Goal: Information Seeking & Learning: Learn about a topic

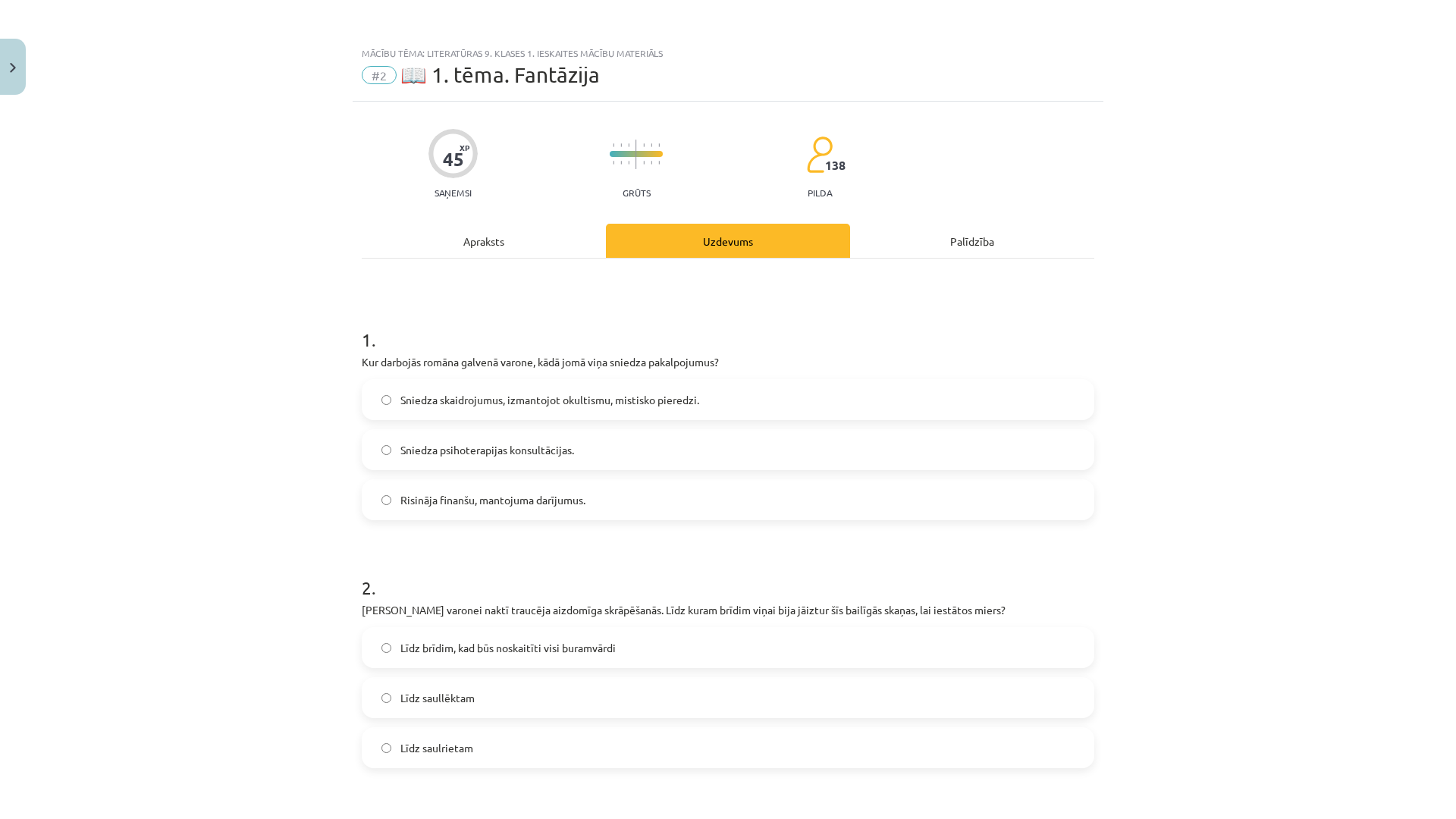
scroll to position [265, 0]
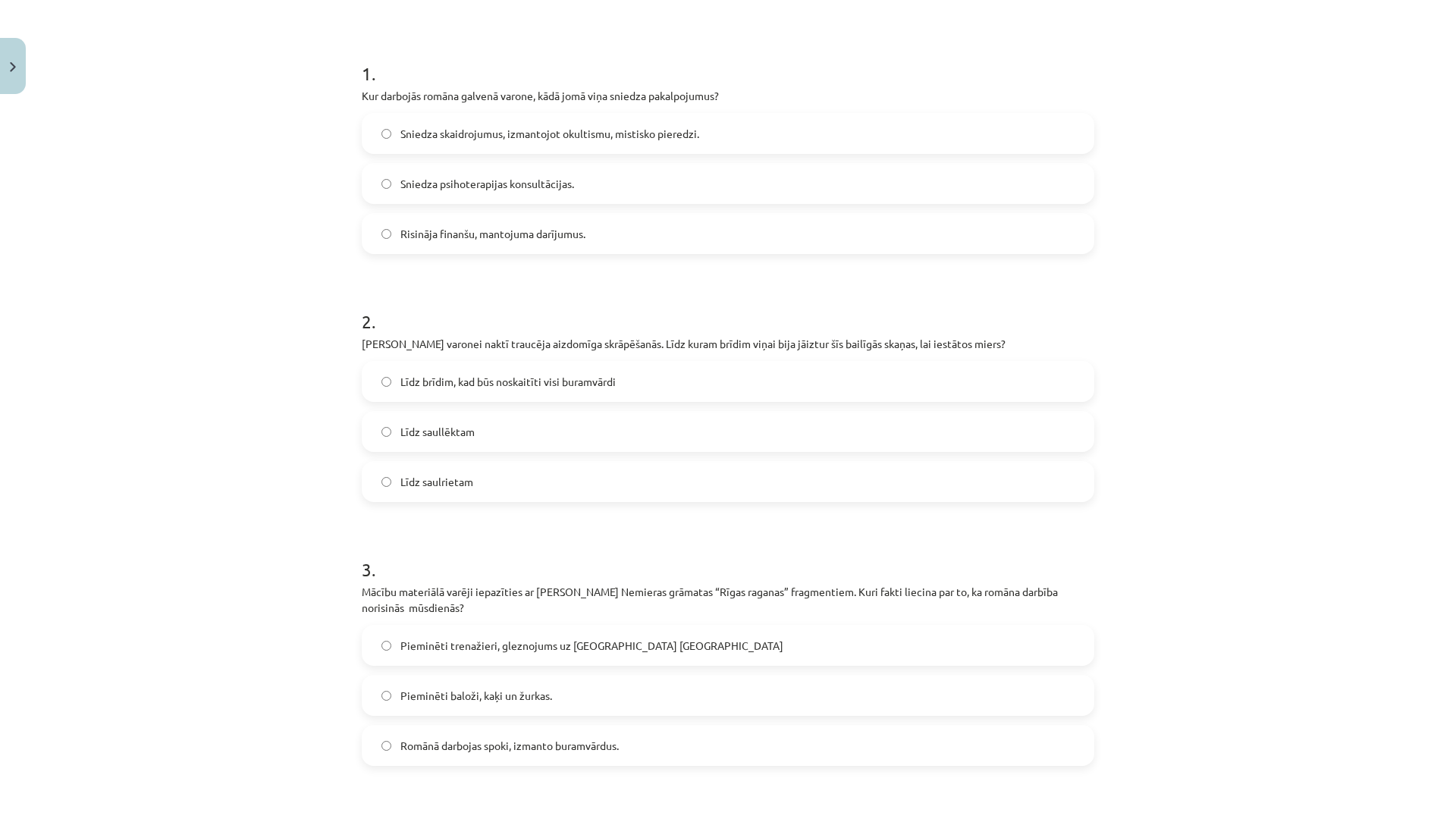
click at [1224, 262] on div "Mācību tēma: Literatūras 9. klases 1. ieskaites mācību materiāls #2 📖 1. tēma. …" at bounding box center [728, 410] width 1456 height 819
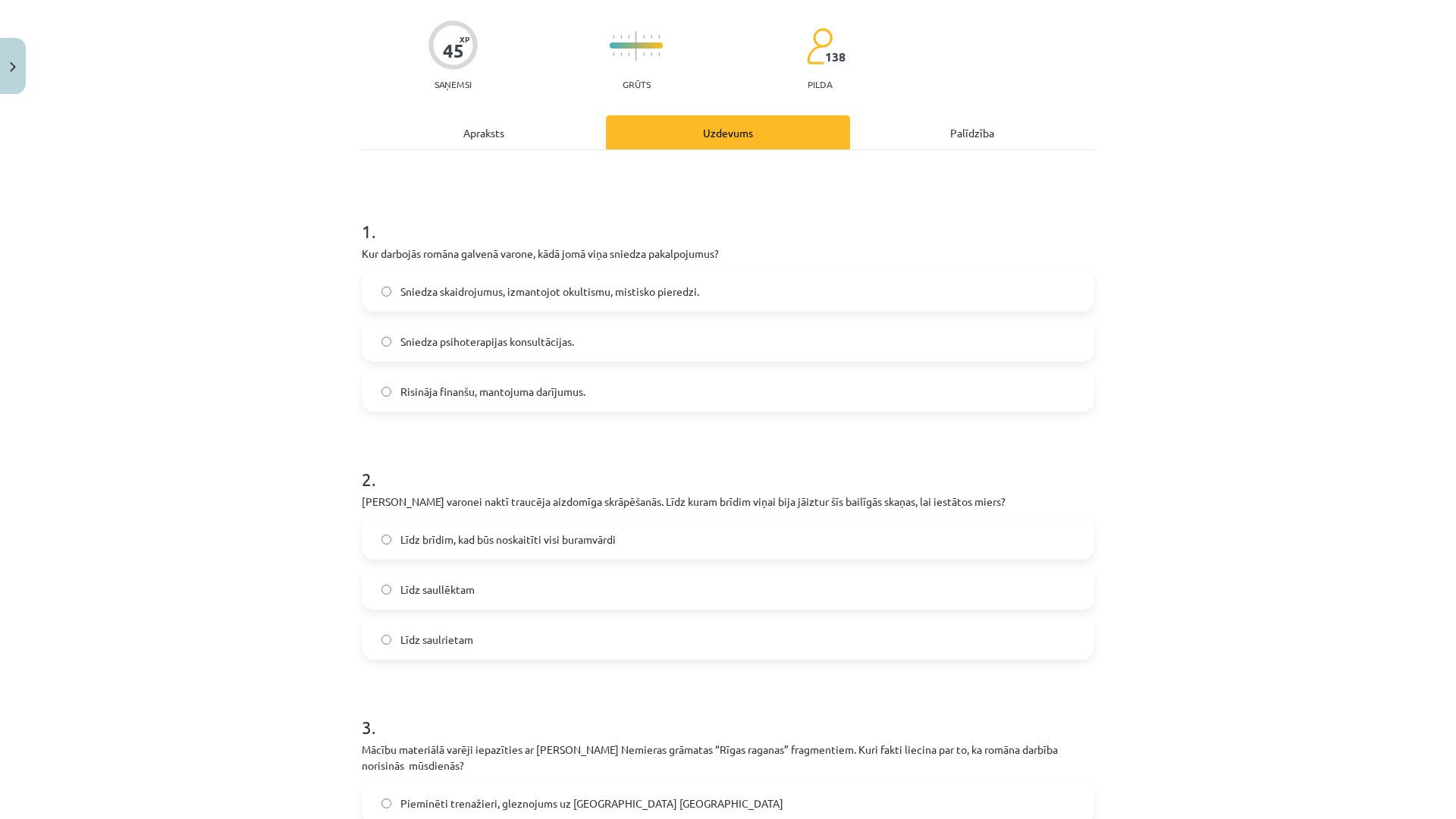
scroll to position [0, 0]
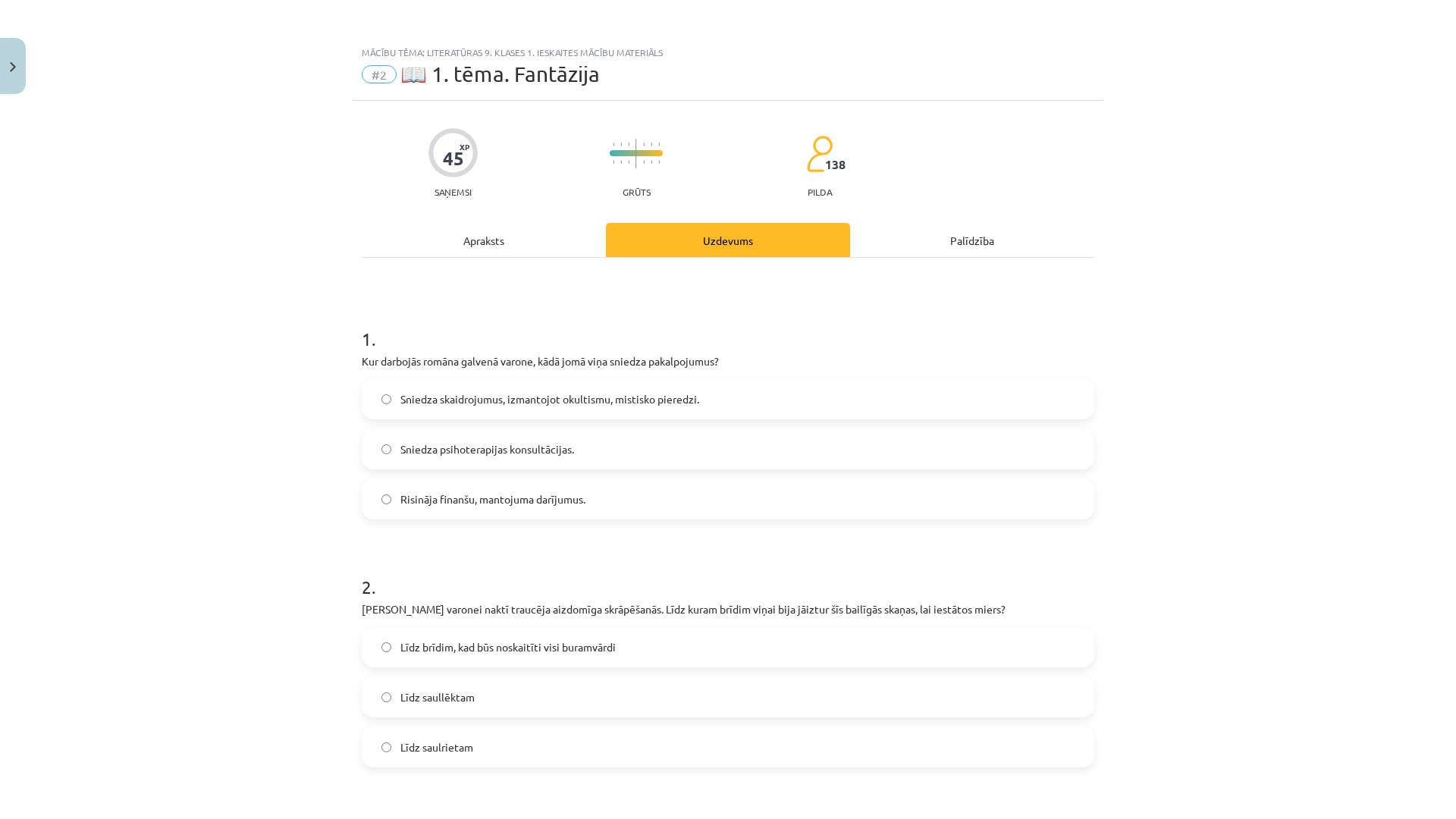
click at [944, 308] on h1 "1 ." at bounding box center [728, 325] width 732 height 47
click at [944, 309] on h1 "1 ." at bounding box center [728, 325] width 732 height 47
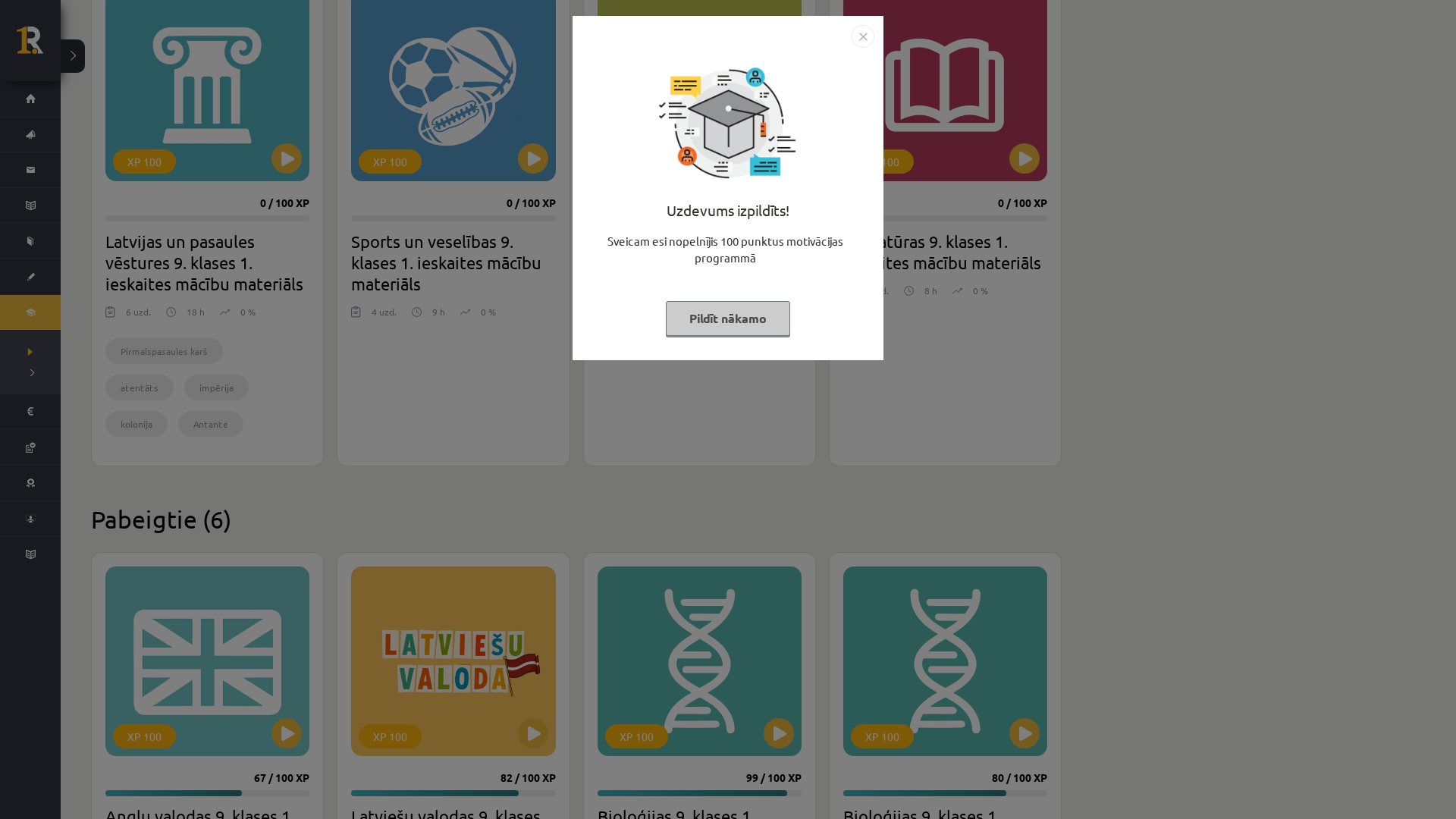
scroll to position [455, 0]
drag, startPoint x: 743, startPoint y: 320, endPoint x: 688, endPoint y: 447, distance: 138.4
click at [703, 399] on div "Uzdevums izpildīts! Sveicam esi nopelnījis 100 punktus motivācijas programmā Pi…" at bounding box center [728, 410] width 1456 height 819
click at [719, 306] on button "Pildīt nākamo" at bounding box center [728, 318] width 124 height 35
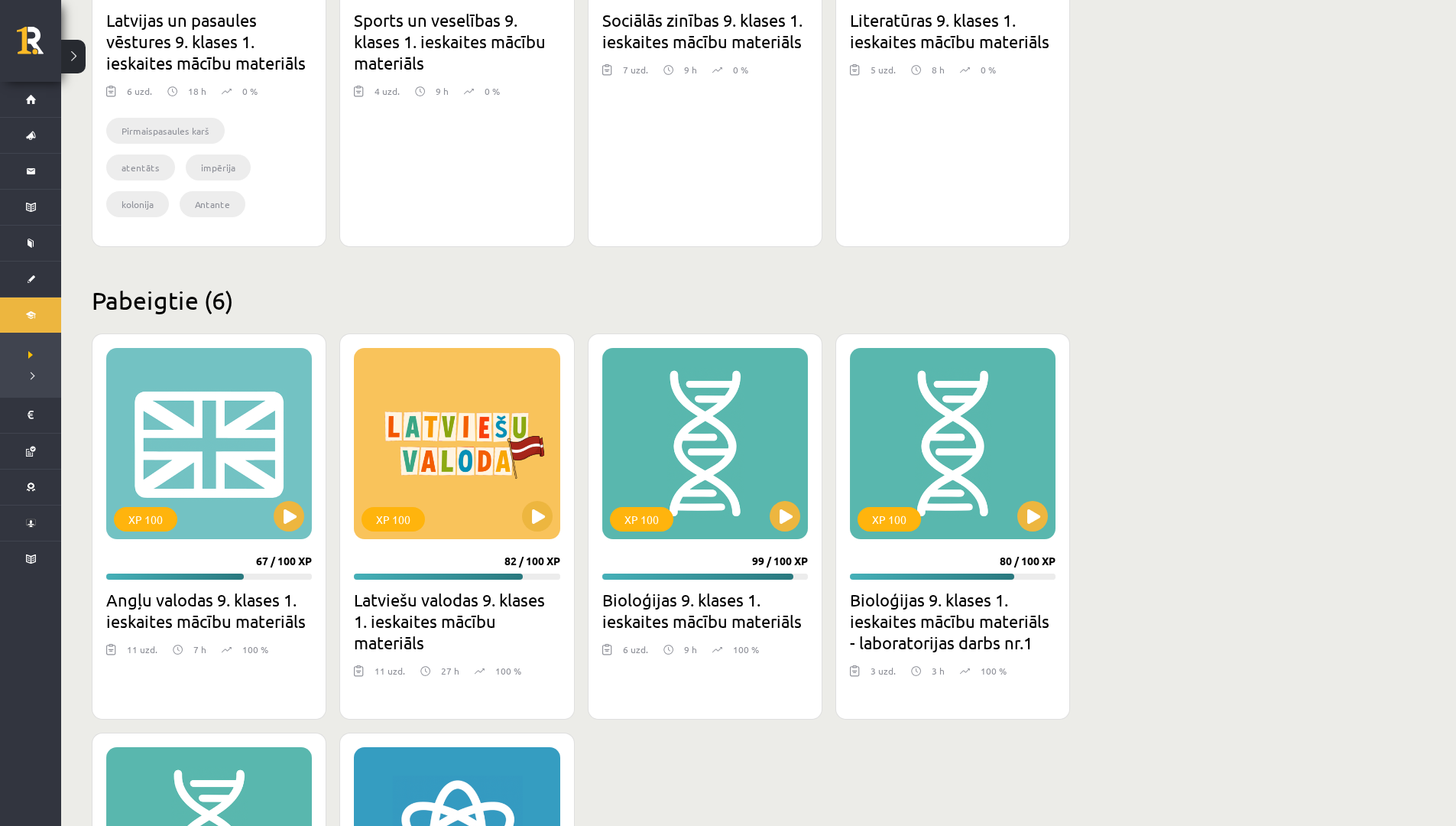
scroll to position [688, 0]
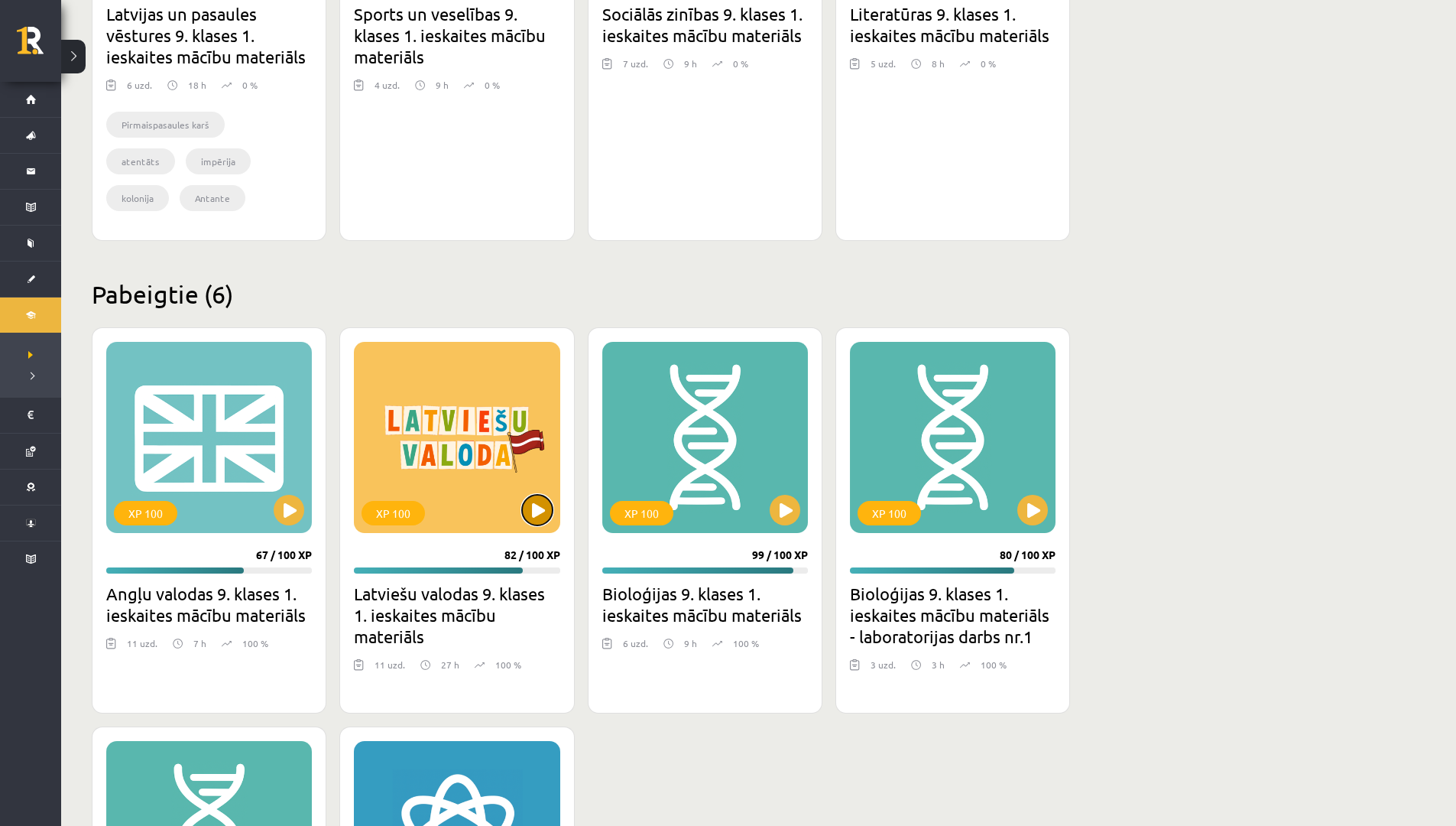
click at [537, 503] on button at bounding box center [537, 510] width 31 height 31
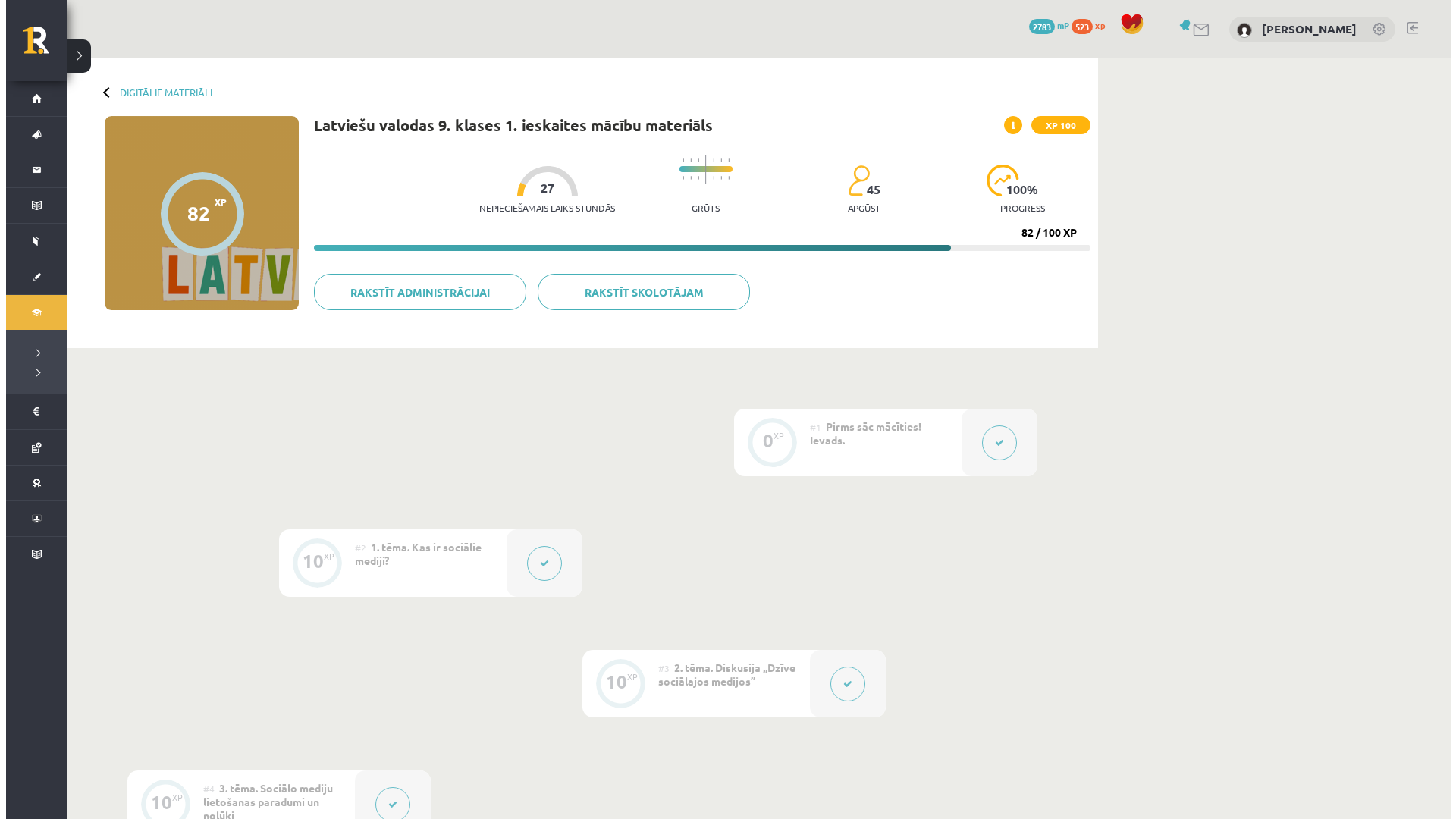
scroll to position [75, 0]
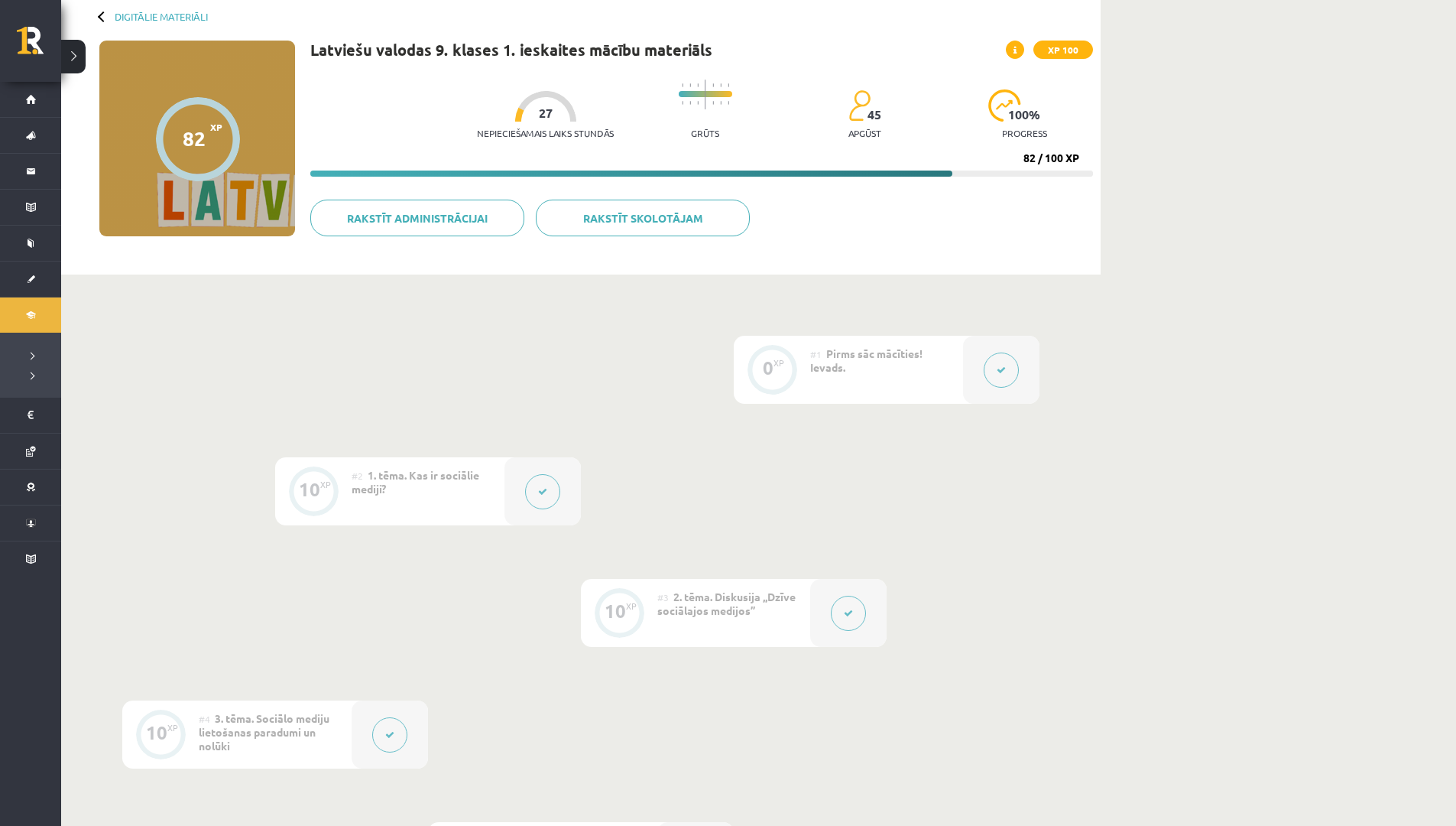
click at [537, 486] on button at bounding box center [542, 491] width 35 height 35
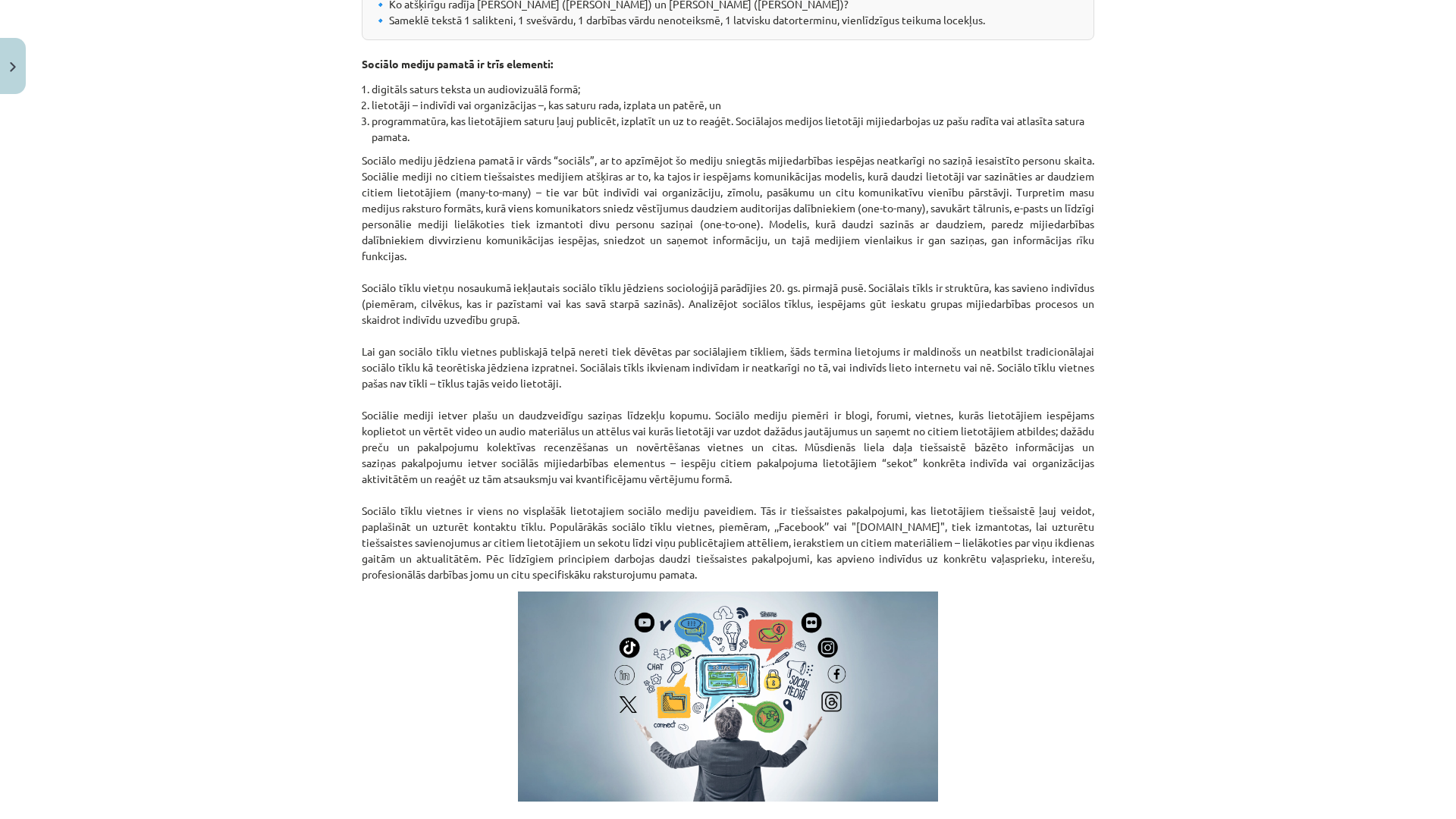
scroll to position [531, 0]
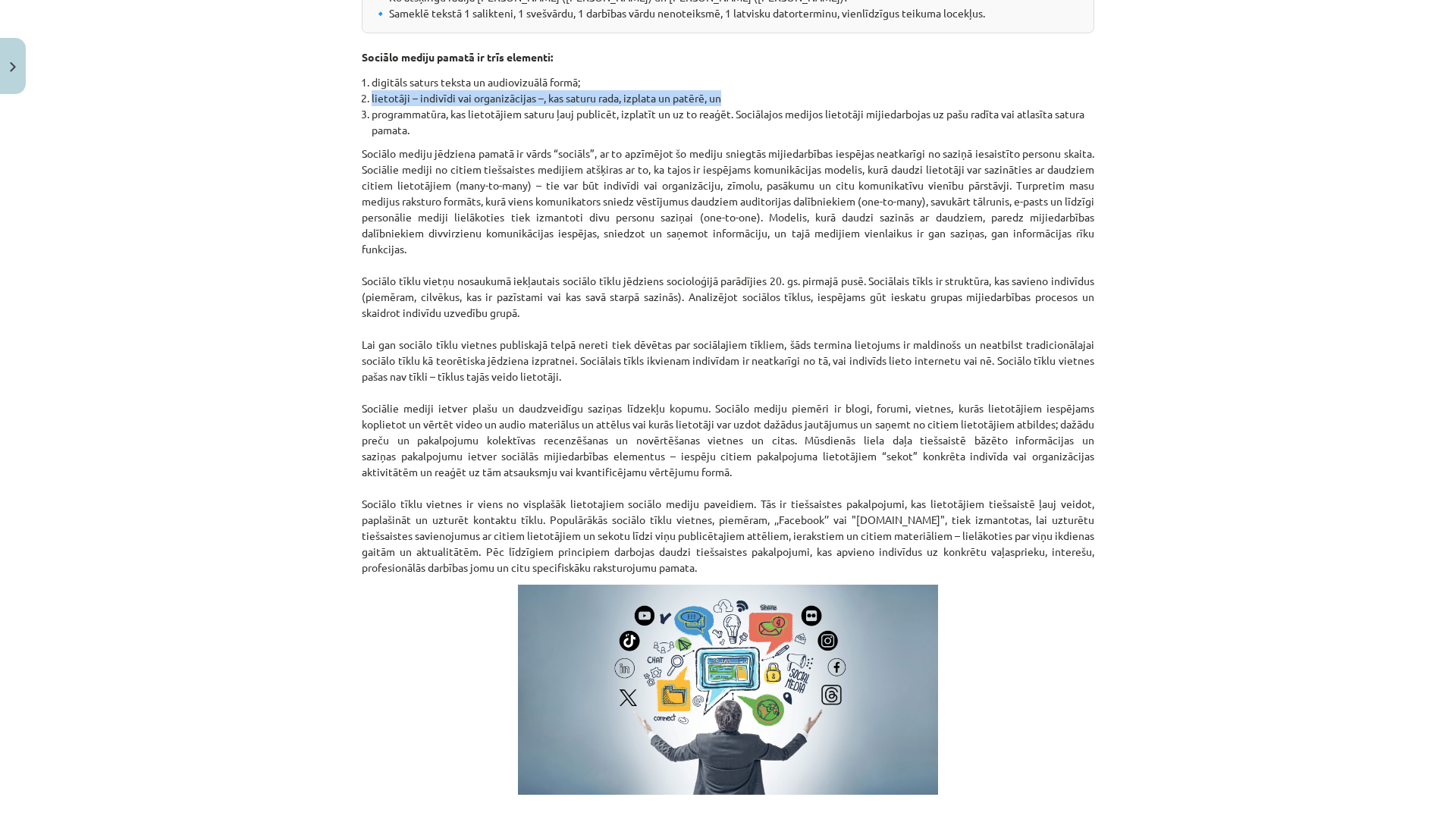
drag, startPoint x: 1381, startPoint y: 88, endPoint x: 1383, endPoint y: 97, distance: 9.2
click at [1383, 97] on div "Mācību tēma: Latviešu valodas 9. klases 1. ieskaites mācību materiāls #2 1. tēm…" at bounding box center [728, 410] width 1456 height 819
click at [1234, 255] on div "Mācību tēma: Latviešu valodas 9. klases 1. ieskaites mācību materiāls #2 1. tēm…" at bounding box center [728, 410] width 1456 height 819
